Goal: Information Seeking & Learning: Learn about a topic

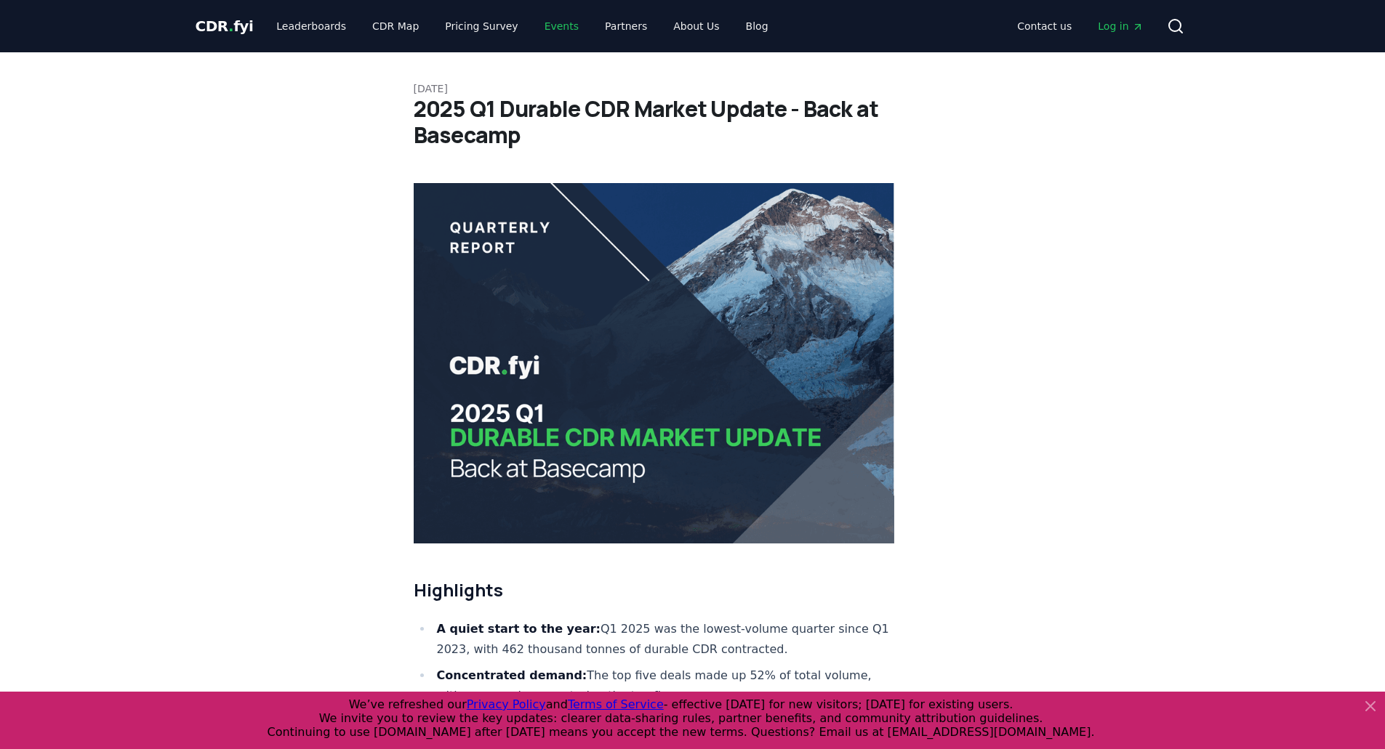
click at [557, 24] on link "Events" at bounding box center [561, 26] width 57 height 26
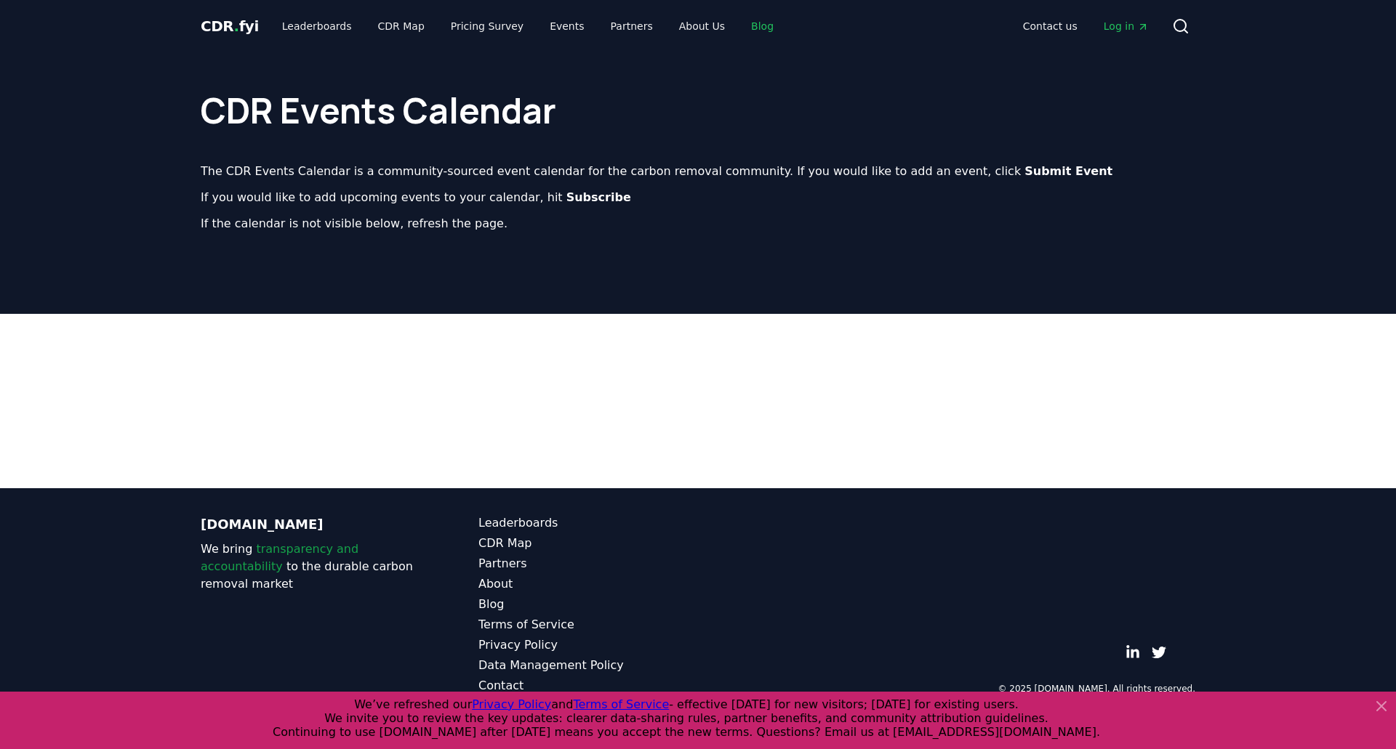
click at [739, 25] on link "Blog" at bounding box center [762, 26] width 46 height 26
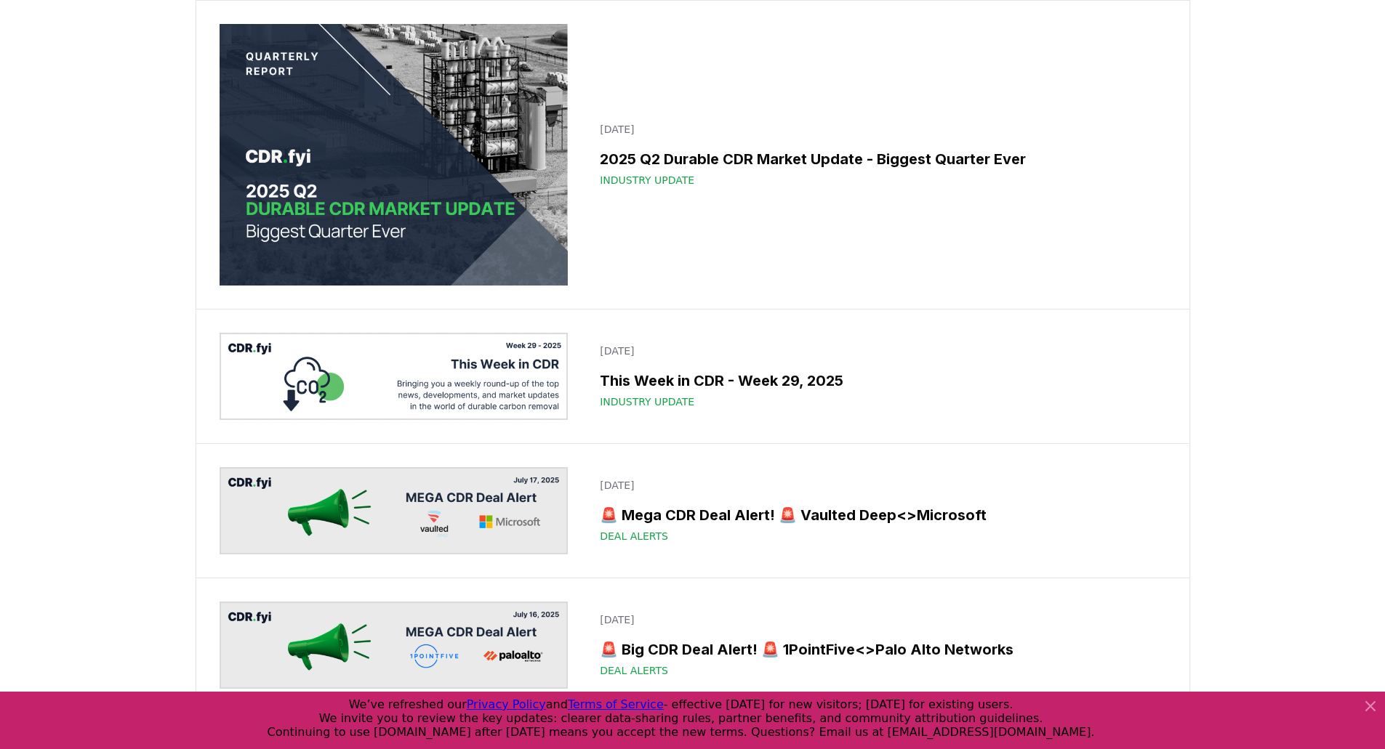
scroll to position [1890, 0]
